Goal: Transaction & Acquisition: Purchase product/service

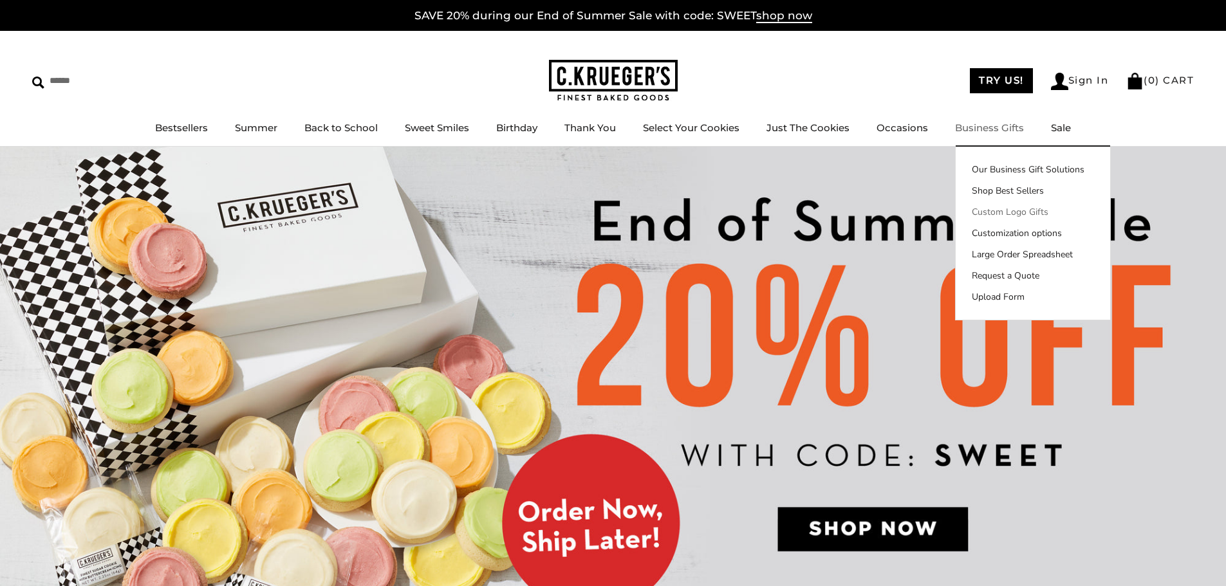
click at [996, 216] on link "Custom Logo Gifts" at bounding box center [1032, 212] width 154 height 14
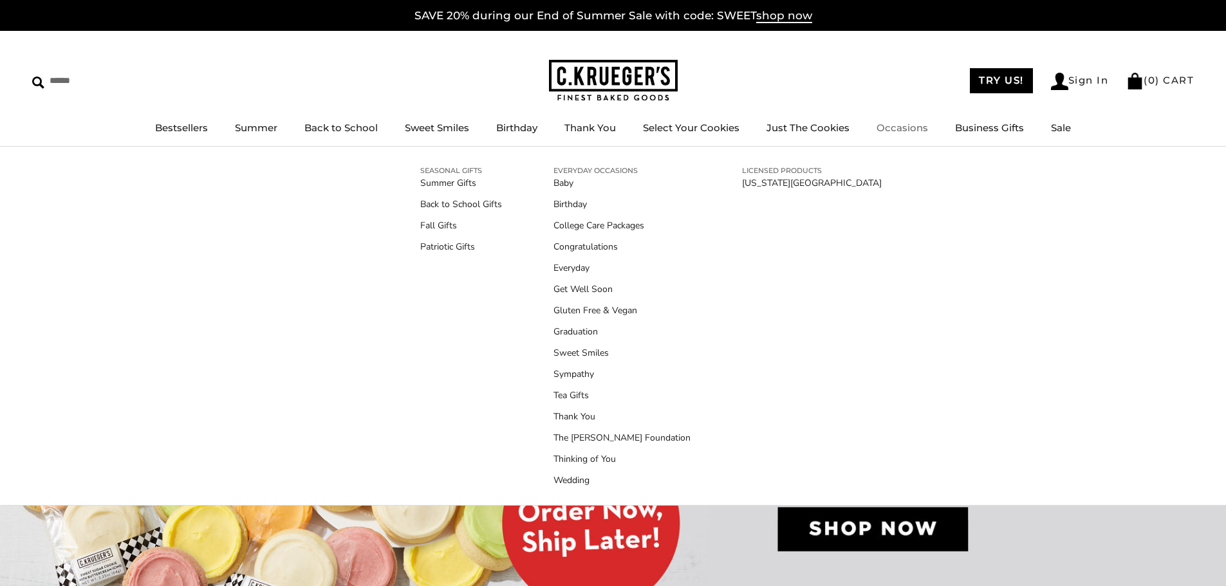
click at [894, 127] on link "Occasions" at bounding box center [901, 128] width 51 height 12
click at [575, 287] on link "Get Well Soon" at bounding box center [621, 289] width 137 height 14
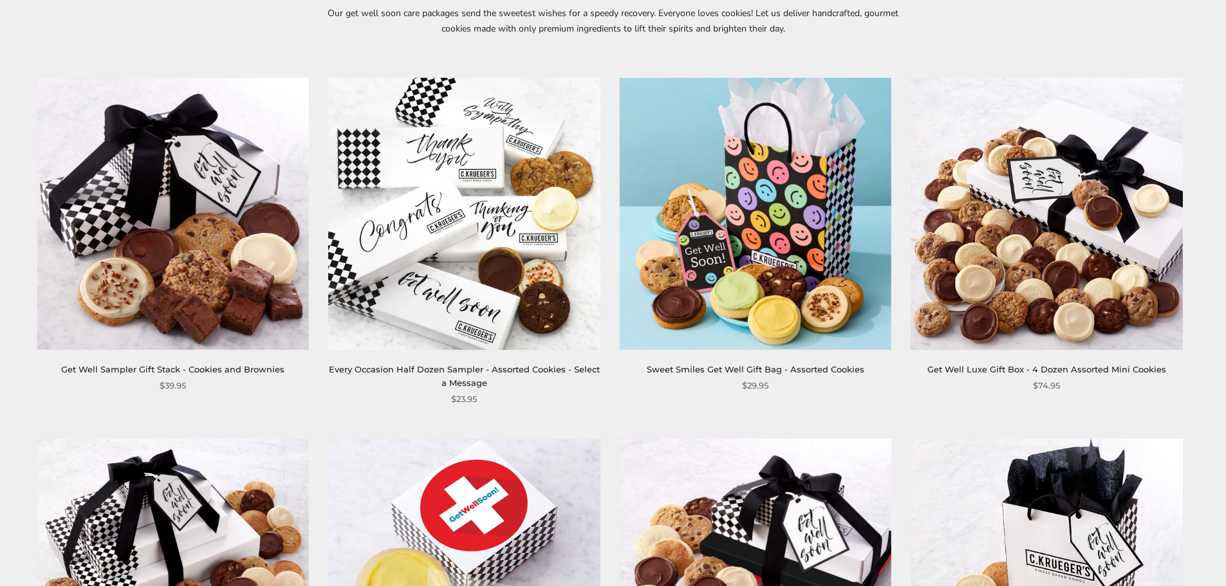
scroll to position [193, 0]
